Goal: Check status: Check status

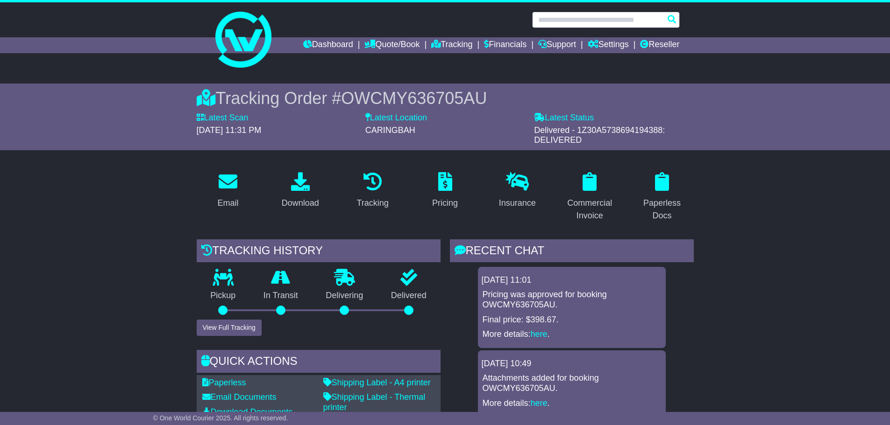
click at [554, 21] on input "text" at bounding box center [606, 20] width 148 height 16
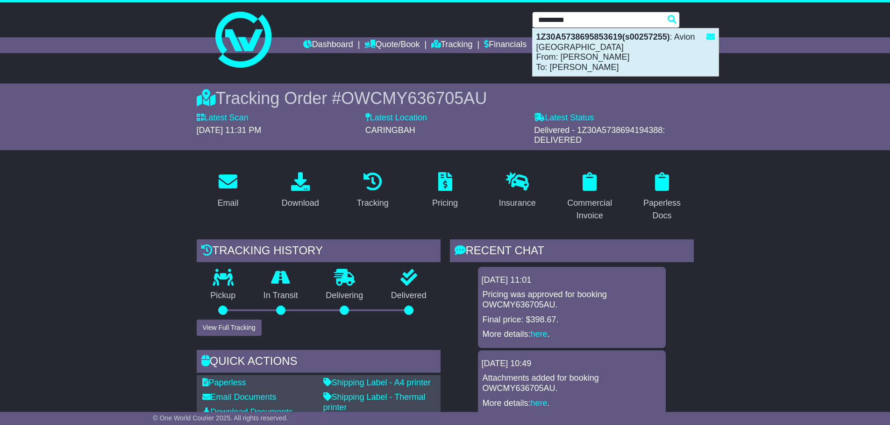
click at [559, 49] on div "1Z30A5738695853619(s00257255) : Avion [GEOGRAPHIC_DATA] From: [PERSON_NAME] To:…" at bounding box center [625, 52] width 186 height 48
type input "**********"
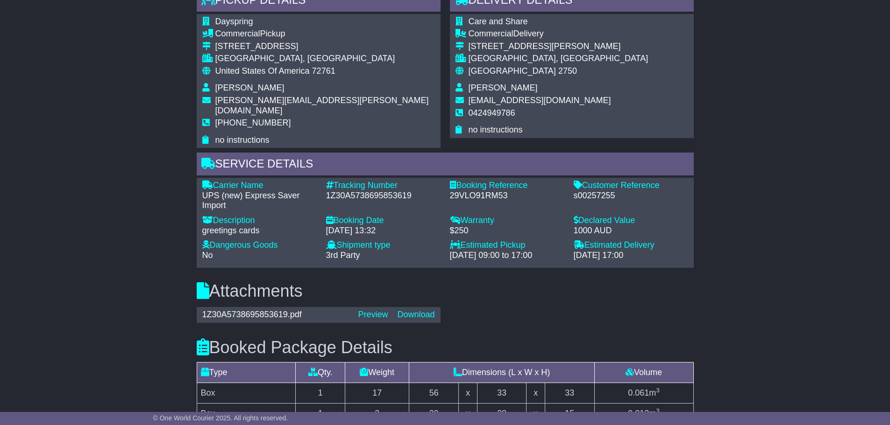
scroll to position [560, 0]
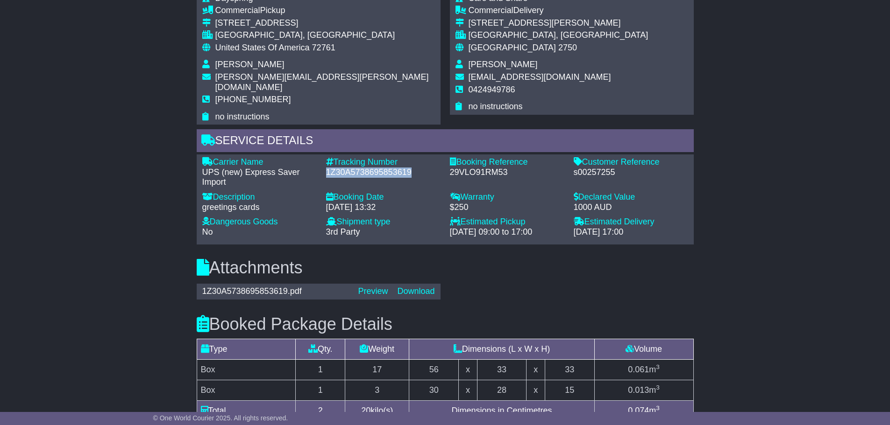
drag, startPoint x: 410, startPoint y: 162, endPoint x: 326, endPoint y: 158, distance: 84.1
click at [326, 168] on div "1Z30A5738695853619" at bounding box center [383, 173] width 114 height 10
copy div "1Z30A5738695853619"
drag, startPoint x: 615, startPoint y: 160, endPoint x: 574, endPoint y: 163, distance: 40.7
click at [574, 168] on div "s00257255" at bounding box center [630, 173] width 114 height 10
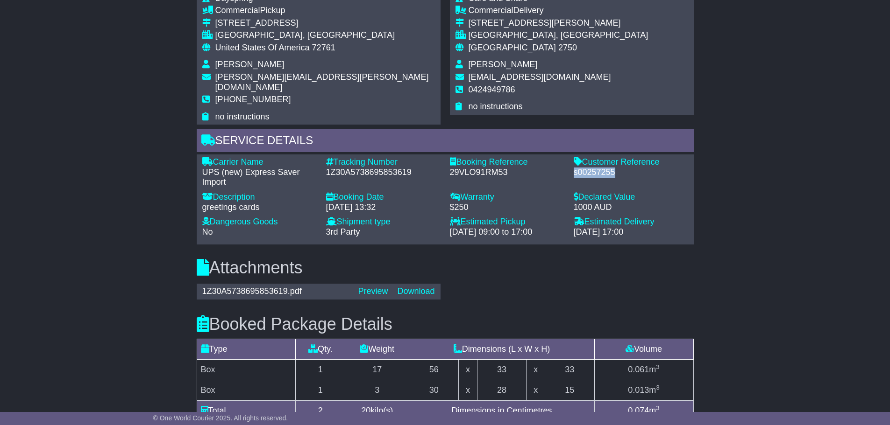
copy div "s00257255"
